Goal: Task Accomplishment & Management: Complete application form

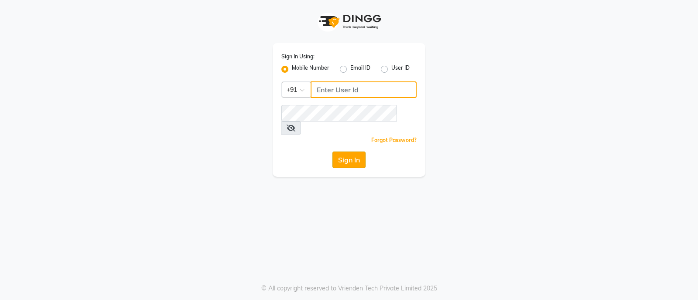
type input "9082749693"
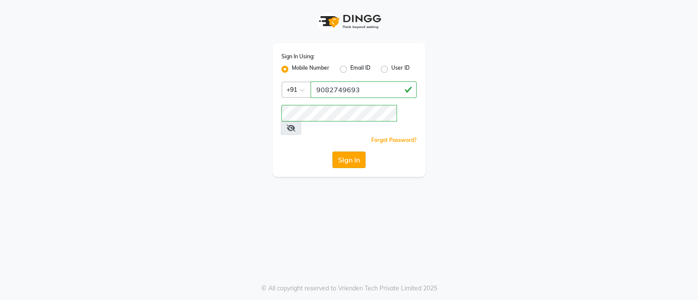
click at [341, 152] on button "Sign In" at bounding box center [348, 160] width 33 height 17
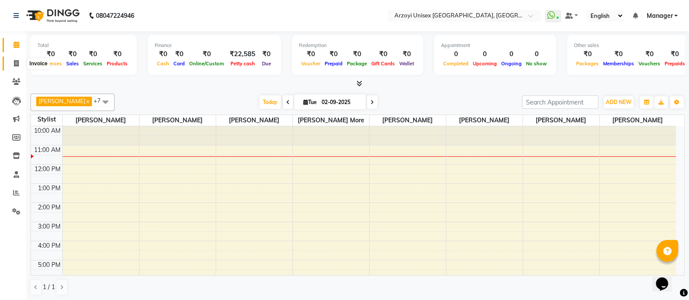
click at [18, 67] on span at bounding box center [16, 64] width 15 height 10
select select "5286"
select select "service"
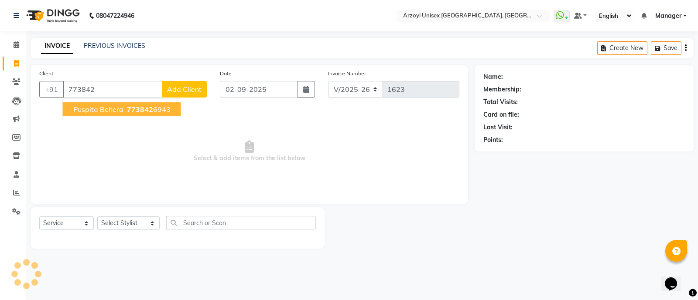
click at [94, 112] on span "Puspita Behera" at bounding box center [98, 109] width 50 height 9
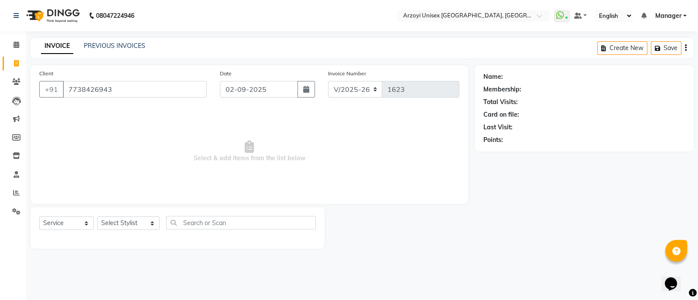
type input "7738426943"
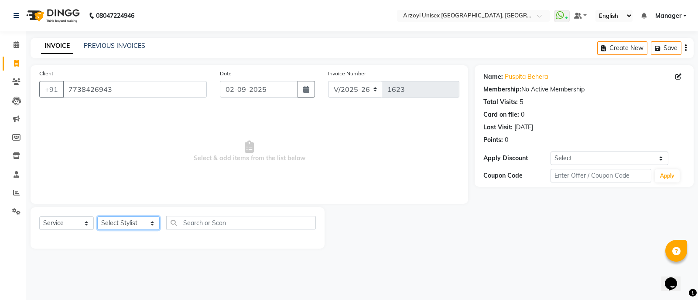
click at [134, 225] on select "Select Stylist Aatif Mohammmed Abid Salmani Irshaad Salmani Jaydeep Kumudini Bh…" at bounding box center [128, 224] width 62 height 14
select select "36059"
click at [97, 217] on select "Select Stylist Aatif Mohammmed Abid Salmani Irshaad Salmani Jaydeep Kumudini Bh…" at bounding box center [128, 224] width 62 height 14
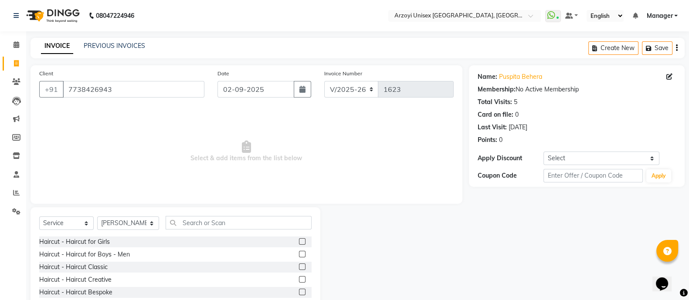
click at [299, 242] on label at bounding box center [302, 242] width 7 height 7
click at [299, 242] on input "checkbox" at bounding box center [302, 242] width 6 height 6
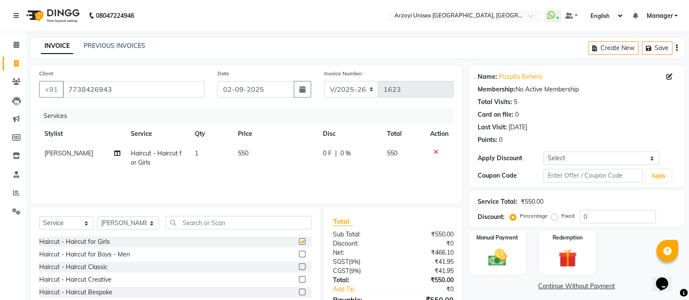
checkbox input "false"
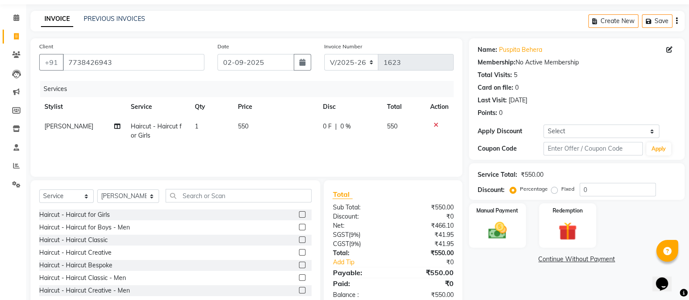
scroll to position [49, 0]
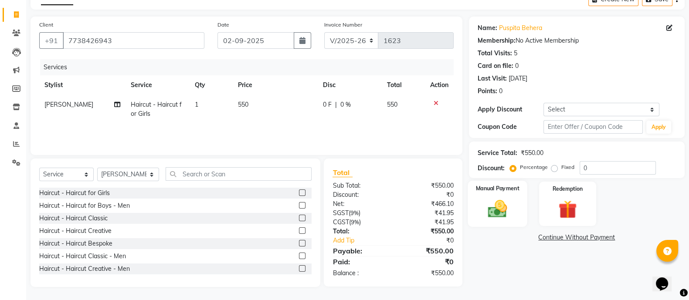
click at [495, 217] on img at bounding box center [497, 209] width 31 height 22
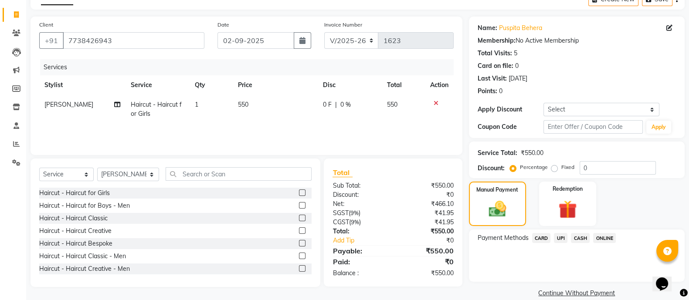
click at [248, 101] on span "550" at bounding box center [243, 105] width 10 height 8
select select "36059"
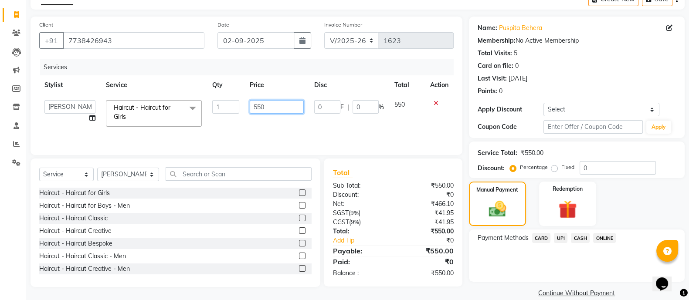
click at [264, 110] on input "550" at bounding box center [277, 107] width 55 height 14
type input "1100"
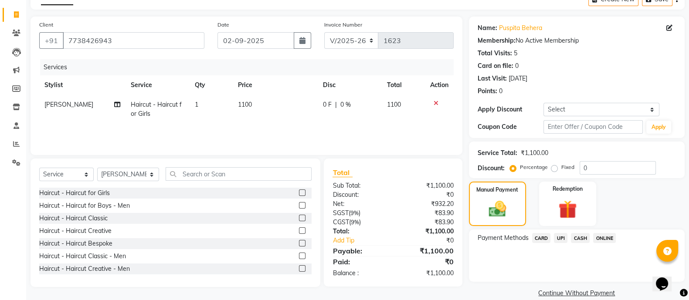
click at [493, 287] on div "Name: Puspita Behera Membership: No Active Membership Total Visits: 5 Card on f…" at bounding box center [580, 158] width 222 height 283
click at [604, 241] on span "ONLINE" at bounding box center [605, 238] width 23 height 10
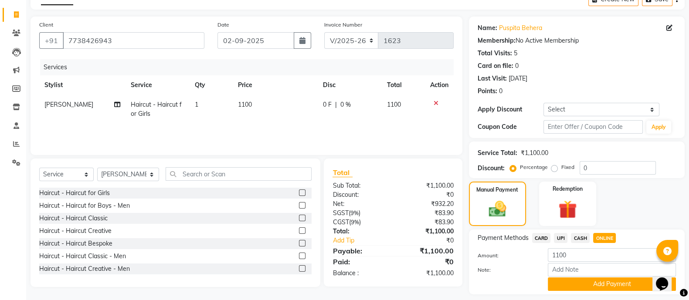
scroll to position [75, 0]
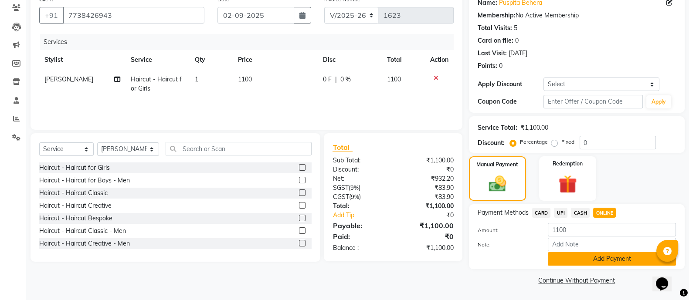
click at [592, 258] on button "Add Payment" at bounding box center [612, 260] width 128 height 14
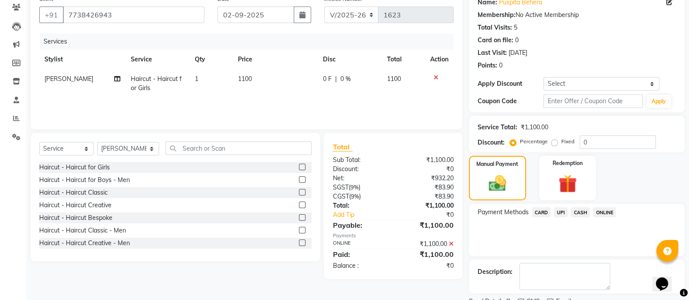
scroll to position [110, 0]
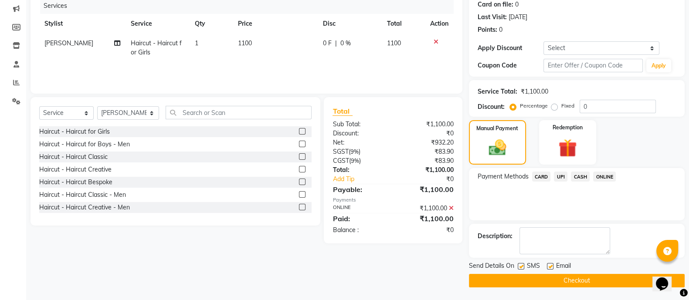
click at [566, 276] on button "Checkout" at bounding box center [577, 281] width 216 height 14
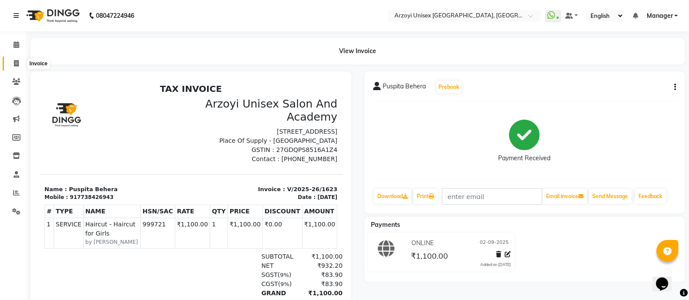
click at [14, 61] on icon at bounding box center [16, 63] width 5 height 7
select select "service"
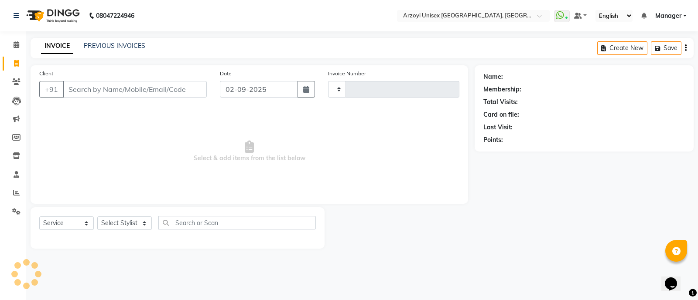
type input "1624"
select select "5286"
click at [98, 44] on link "PREVIOUS INVOICES" at bounding box center [114, 46] width 61 height 8
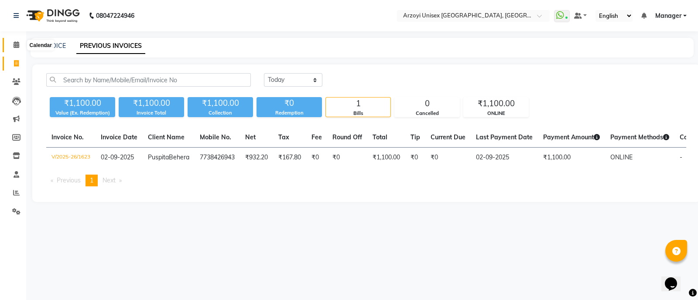
click at [13, 44] on span at bounding box center [16, 45] width 15 height 10
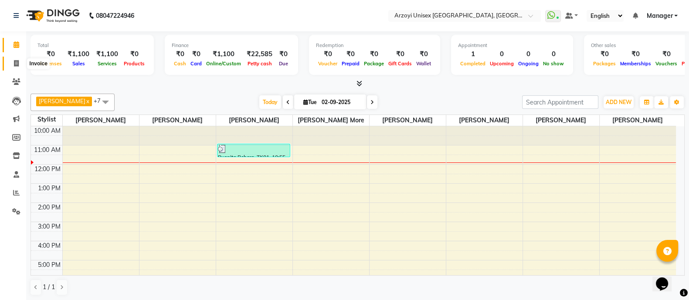
click at [14, 65] on icon at bounding box center [16, 63] width 5 height 7
select select "5286"
select select "service"
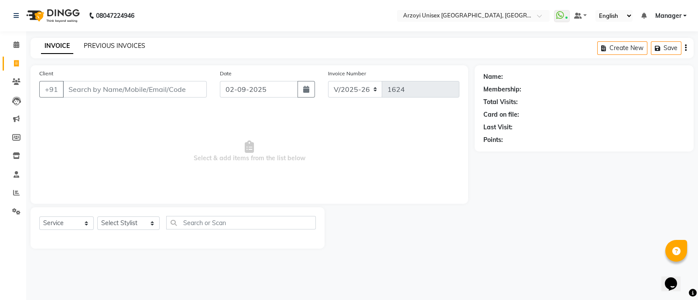
click at [117, 44] on link "PREVIOUS INVOICES" at bounding box center [114, 46] width 61 height 8
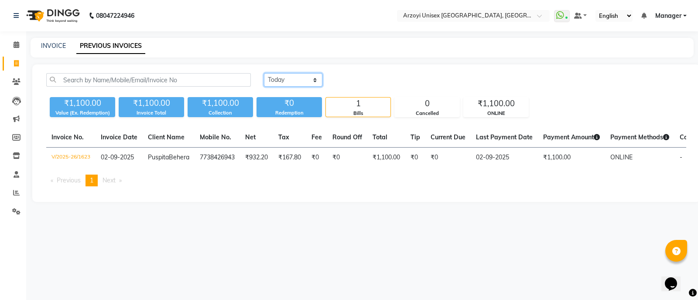
drag, startPoint x: 302, startPoint y: 82, endPoint x: 293, endPoint y: 107, distance: 27.5
click at [293, 107] on div "Today Yesterday Custom Range ₹1,100.00 Value (Ex. Redemption) ₹1,100.00 Invoice…" at bounding box center [366, 95] width 650 height 44
click at [264, 73] on select "Today Yesterday Custom Range" at bounding box center [293, 80] width 58 height 14
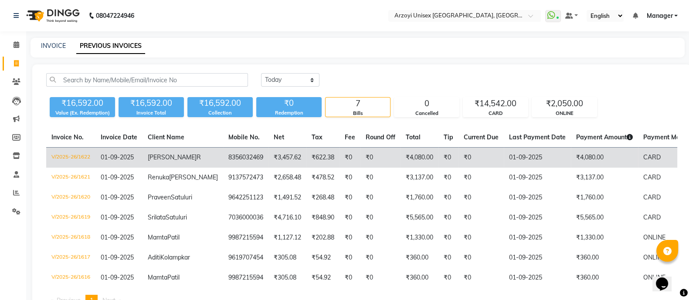
click at [274, 162] on td "₹3,457.62" at bounding box center [288, 158] width 38 height 20
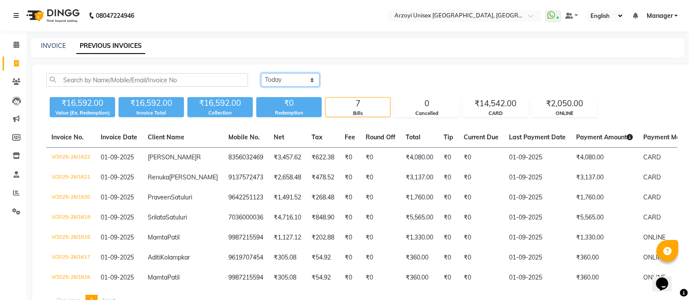
click at [275, 77] on select "Today Yesterday Custom Range" at bounding box center [290, 80] width 58 height 14
select select "today"
click at [261, 73] on select "Today Yesterday Custom Range" at bounding box center [290, 80] width 58 height 14
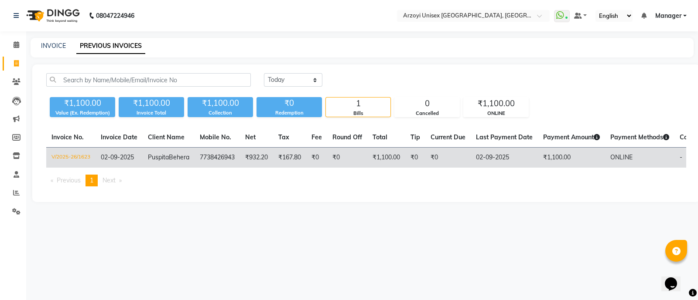
click at [319, 158] on td "₹0" at bounding box center [316, 158] width 21 height 20
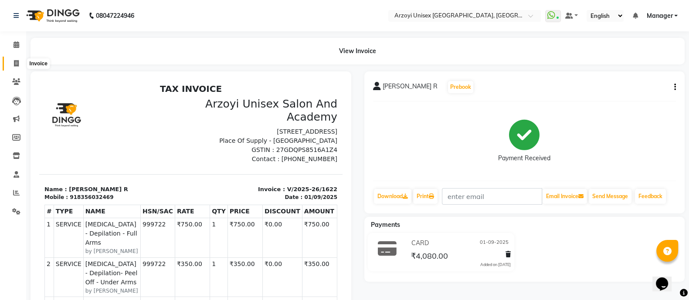
click at [10, 66] on span at bounding box center [16, 64] width 15 height 10
select select "service"
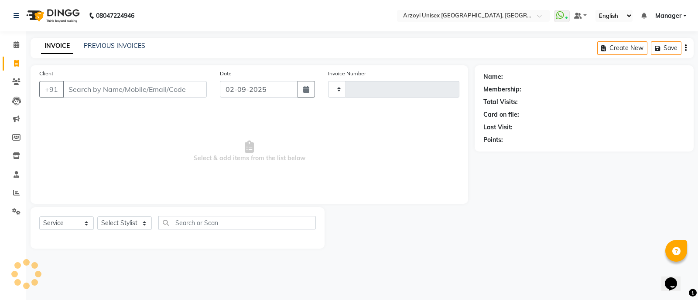
type input "1624"
select select "5286"
click at [17, 46] on icon at bounding box center [17, 44] width 6 height 7
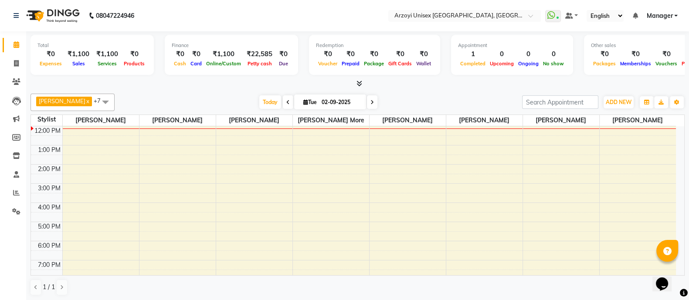
scroll to position [98, 0]
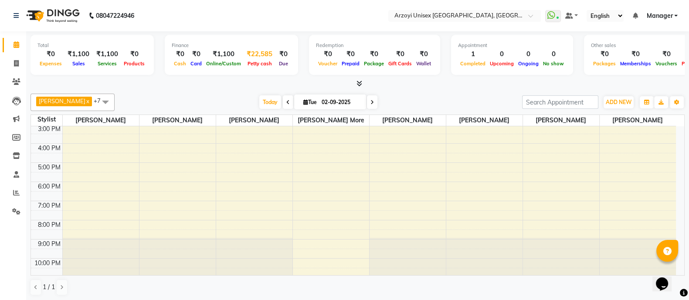
click at [256, 59] on div "Petty cash" at bounding box center [259, 63] width 33 height 9
click at [256, 50] on div "₹22,585" at bounding box center [259, 54] width 33 height 10
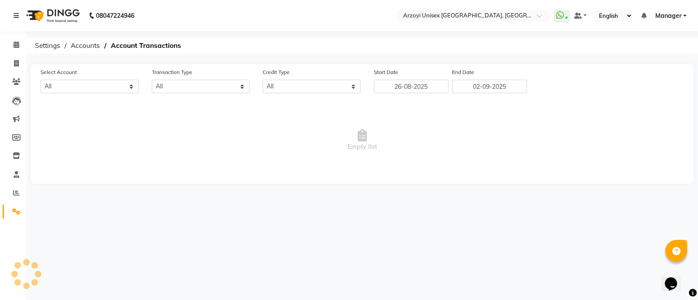
select select "4199"
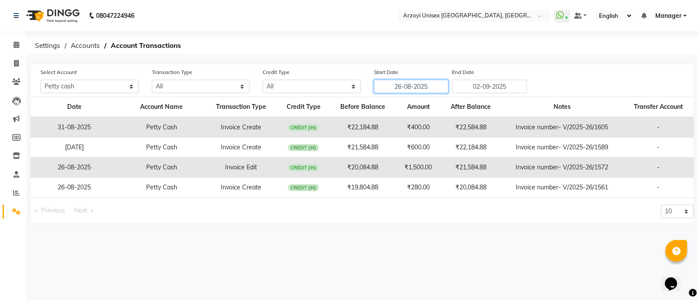
click at [421, 83] on input "26-08-2025" at bounding box center [411, 87] width 75 height 14
select select "8"
select select "2025"
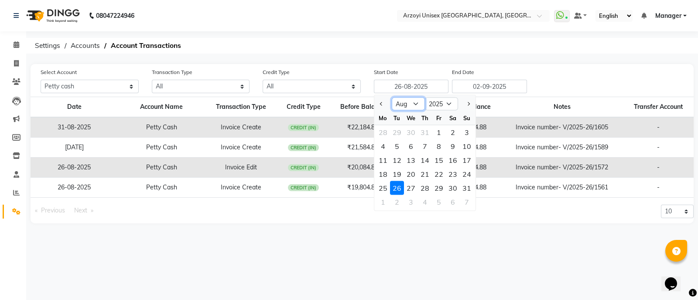
click at [406, 103] on select "Jan Feb Mar Apr May Jun Jul Aug Sep Oct Nov Dec" at bounding box center [408, 104] width 33 height 13
click at [433, 132] on div "1" at bounding box center [439, 133] width 14 height 14
type input "[DATE]"
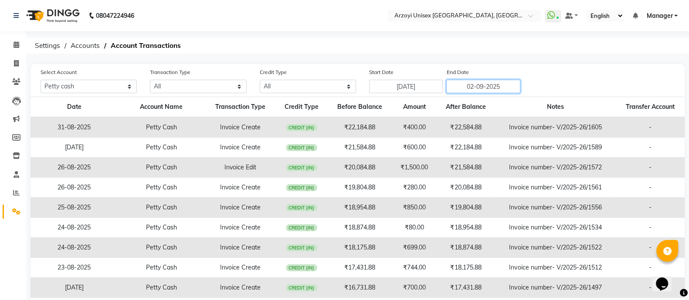
click at [503, 90] on input "02-09-2025" at bounding box center [484, 87] width 74 height 14
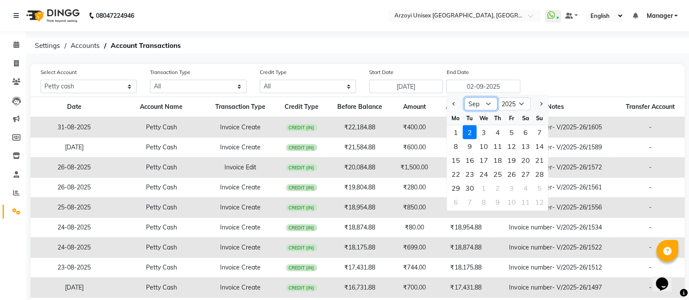
click at [488, 100] on select "Aug Sep Oct Nov Dec" at bounding box center [480, 104] width 33 height 13
select select "8"
click at [464, 98] on select "Aug Sep Oct Nov Dec" at bounding box center [480, 104] width 33 height 13
click at [541, 186] on div "31" at bounding box center [539, 188] width 14 height 14
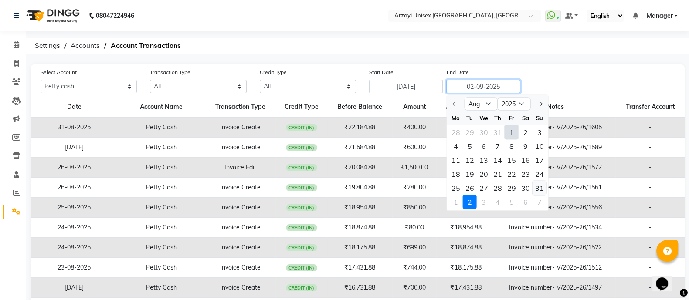
type input "31-08-2025"
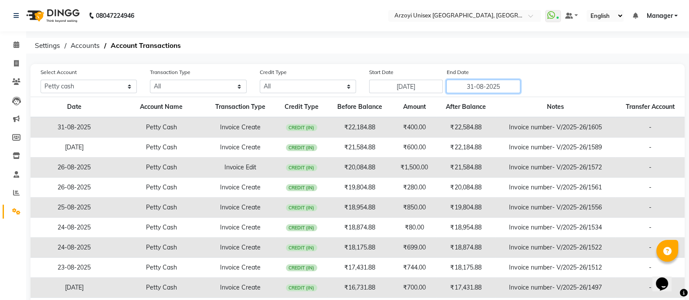
scroll to position [56, 0]
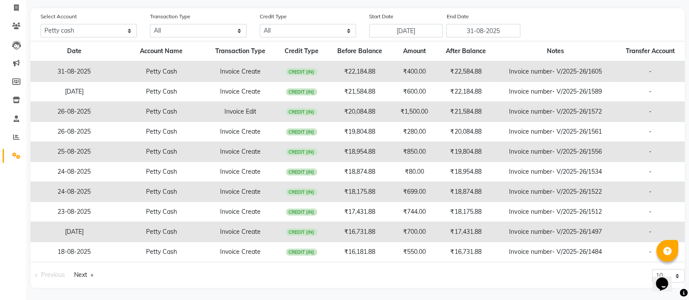
click at [677, 269] on div "Opens Chat This icon Opens the chat window." at bounding box center [666, 269] width 21 height 0
click at [669, 194] on td "-" at bounding box center [650, 192] width 69 height 20
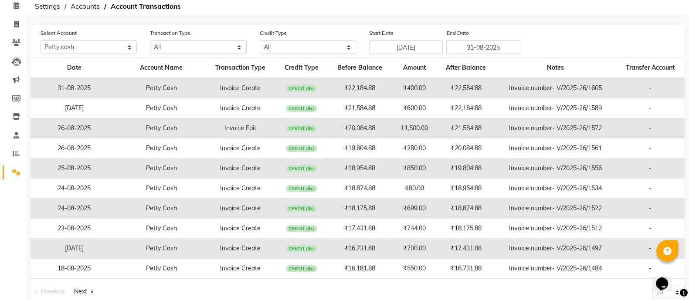
scroll to position [38, 0]
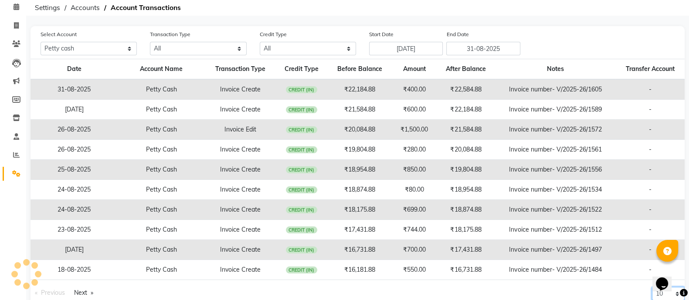
click at [672, 294] on select "10 20 50 100" at bounding box center [668, 294] width 33 height 14
select select "100"
click at [652, 300] on select "10 20 50 100" at bounding box center [668, 294] width 33 height 14
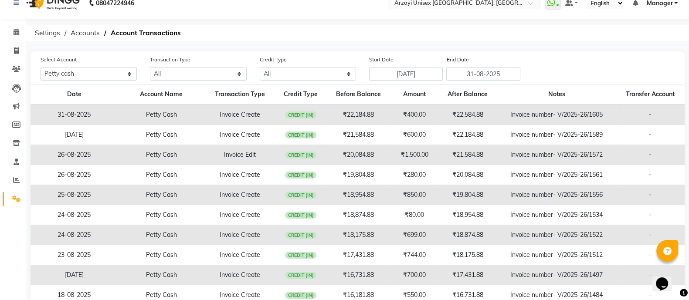
scroll to position [12, 0]
click at [481, 76] on input "31-08-2025" at bounding box center [484, 75] width 74 height 14
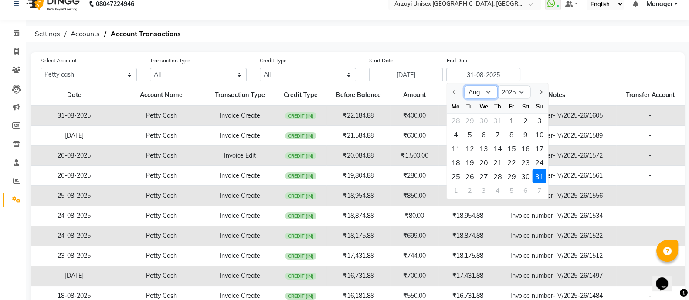
click at [489, 95] on select "Aug Sep Oct Nov Dec" at bounding box center [480, 92] width 33 height 13
select select "9"
click at [464, 86] on select "Aug Sep Oct Nov Dec" at bounding box center [480, 92] width 33 height 13
click at [455, 121] on div "1" at bounding box center [456, 121] width 14 height 14
type input "01-09-2025"
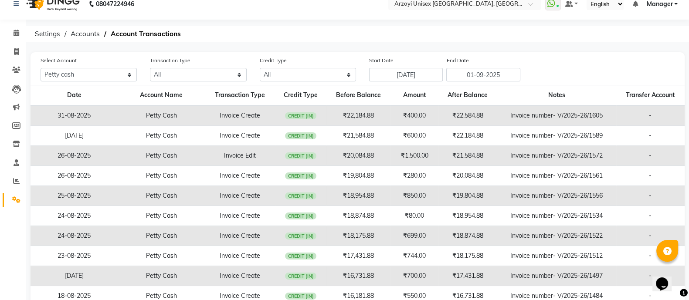
click at [580, 73] on div "Select Account All Petty cash Default account Salon Overheads Transaction Type …" at bounding box center [363, 69] width 658 height 26
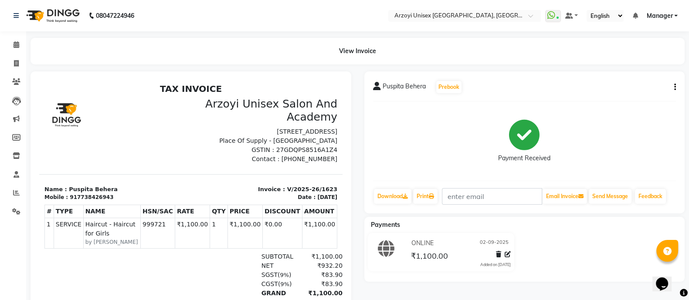
scroll to position [15, 0]
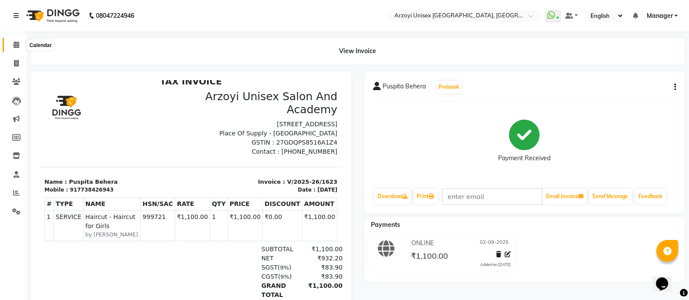
click at [17, 42] on icon at bounding box center [17, 44] width 6 height 7
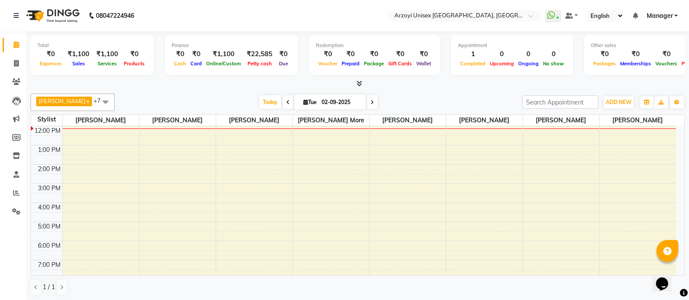
scroll to position [98, 0]
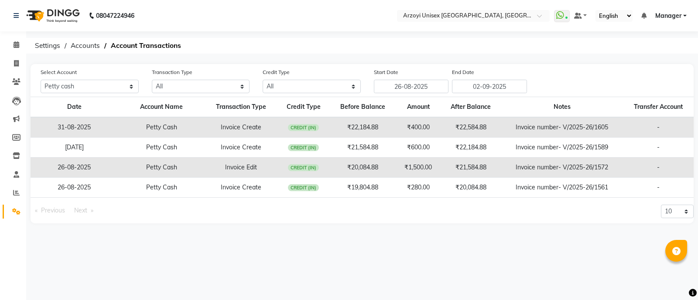
select select "4199"
click at [683, 212] on select "10 20 50 100" at bounding box center [677, 212] width 33 height 14
select select "100"
click at [661, 205] on select "10 20 50 100" at bounding box center [677, 212] width 33 height 14
click at [416, 89] on input "26-08-2025" at bounding box center [411, 87] width 75 height 14
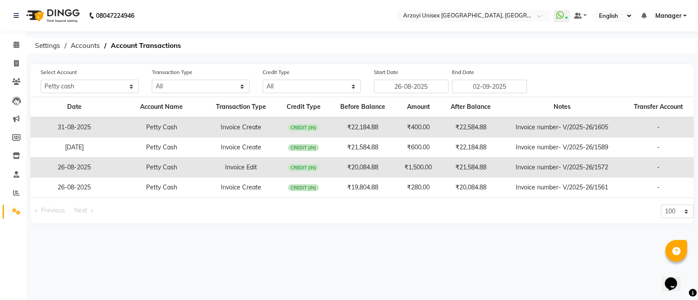
select select "8"
select select "2025"
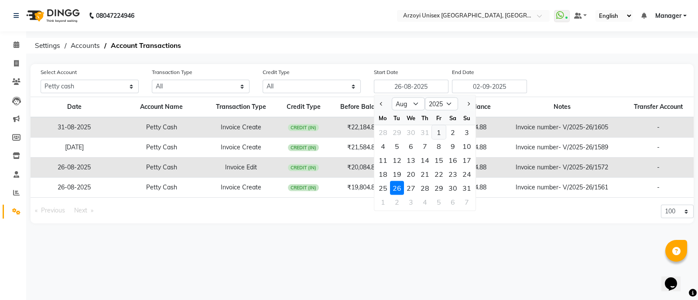
click at [438, 131] on div "1" at bounding box center [439, 133] width 14 height 14
type input "[DATE]"
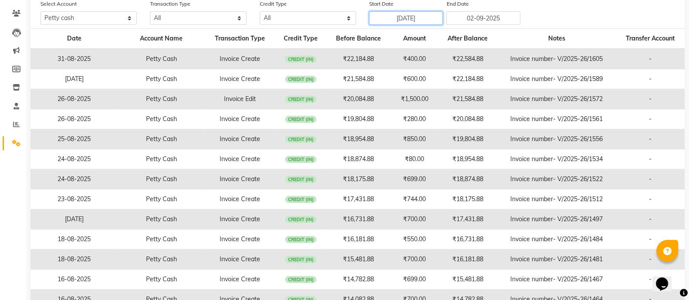
scroll to position [23, 0]
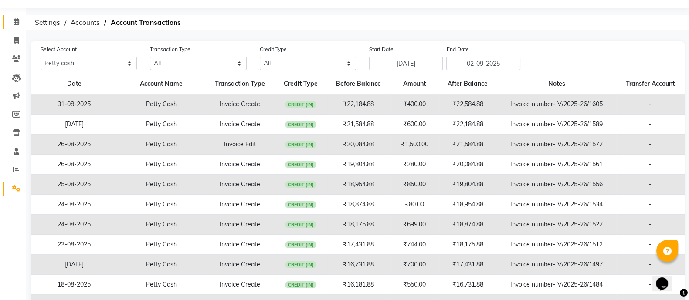
click at [21, 20] on span at bounding box center [16, 22] width 15 height 10
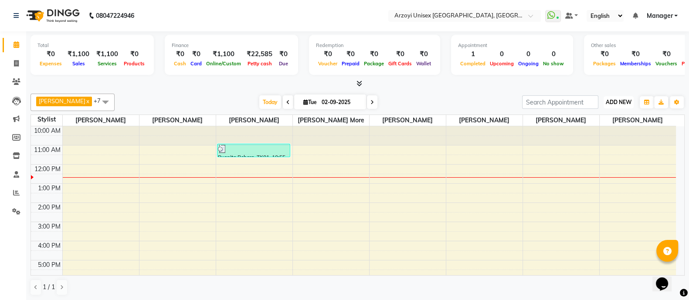
click at [623, 103] on span "ADD NEW" at bounding box center [619, 102] width 26 height 7
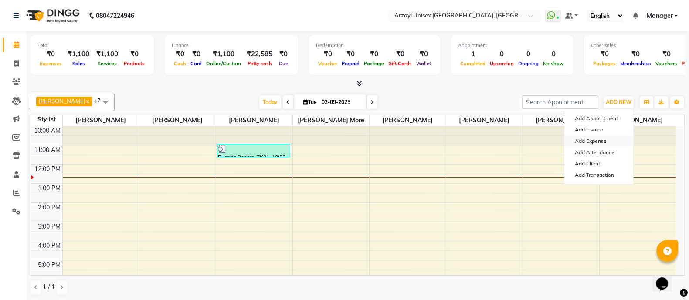
click at [596, 138] on link "Add Expense" at bounding box center [599, 141] width 69 height 11
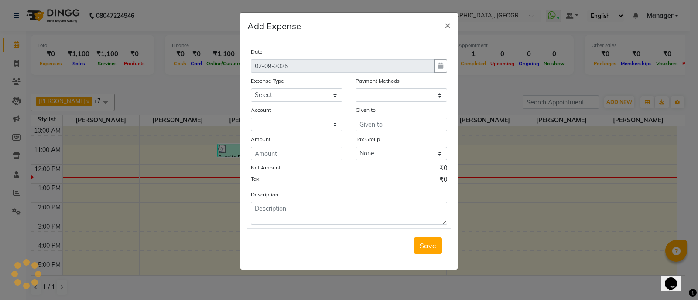
select select "1"
select select "4199"
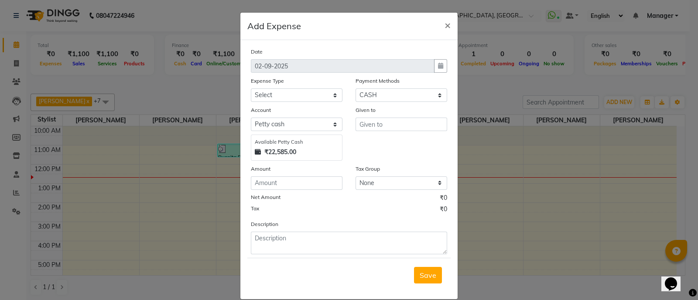
click at [440, 65] on div at bounding box center [440, 66] width 13 height 14
click at [263, 95] on select "Select Advance Salary Bank charges Car maintenance Cash deposited to bank Cash …" at bounding box center [297, 96] width 92 height 14
select select "10508"
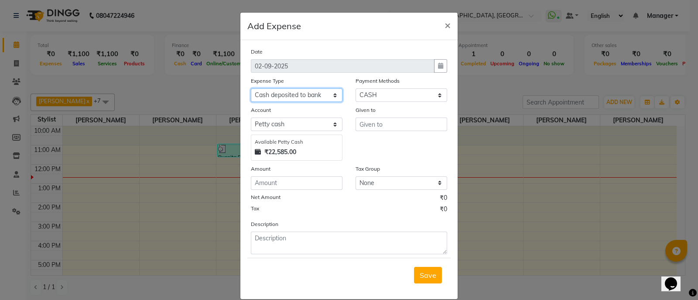
click at [251, 89] on select "Select Advance Salary Bank charges Car maintenance Cash deposited to bank Cash …" at bounding box center [297, 96] width 92 height 14
click at [368, 130] on input "text" at bounding box center [401, 125] width 92 height 14
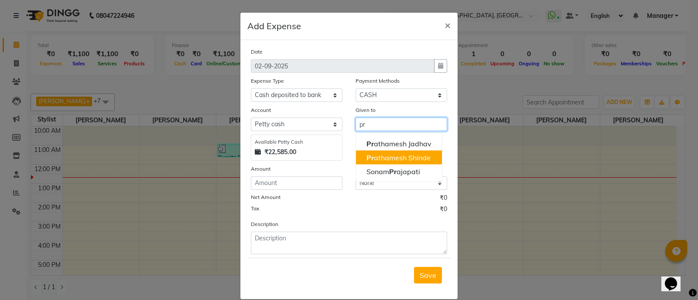
click at [391, 158] on ngb-highlight "Pr athamesh Shinde" at bounding box center [398, 158] width 64 height 9
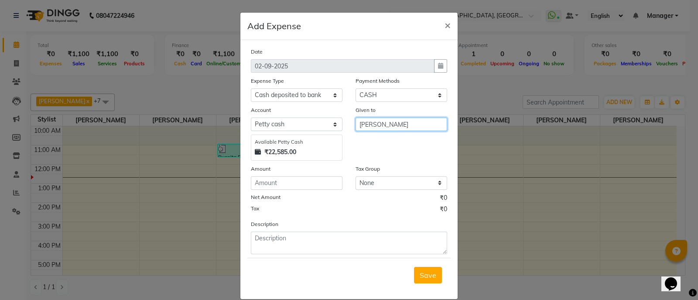
type input "[PERSON_NAME]"
click at [270, 184] on input "number" at bounding box center [297, 184] width 92 height 14
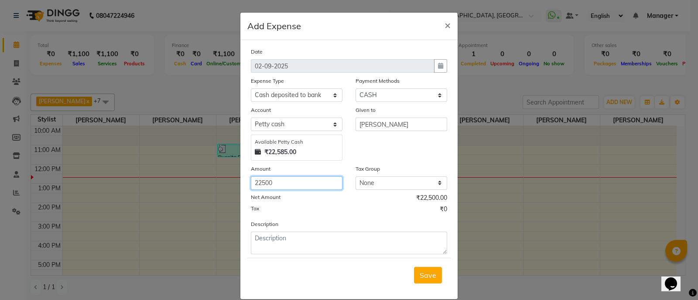
type input "22500"
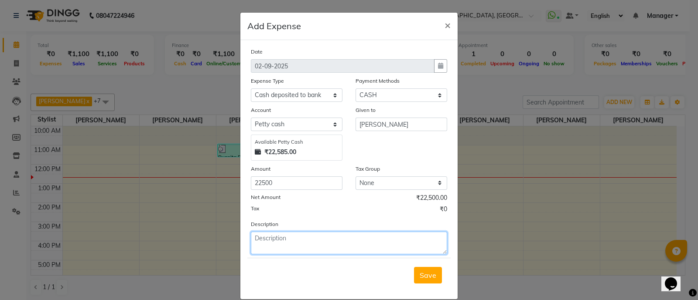
click at [279, 239] on textarea at bounding box center [349, 243] width 196 height 23
type textarea "Business cash deposited"
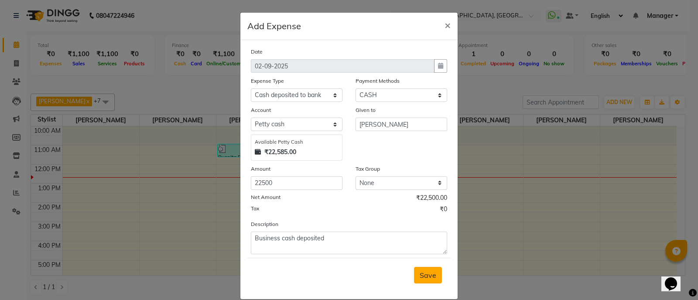
click at [414, 278] on button "Save" at bounding box center [428, 275] width 28 height 17
